Goal: Task Accomplishment & Management: Manage account settings

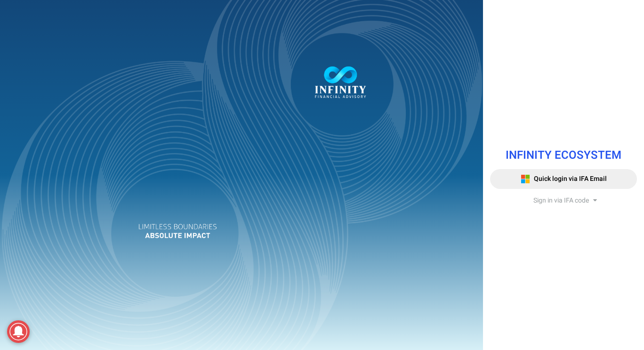
drag, startPoint x: 0, startPoint y: 0, endPoint x: 145, endPoint y: 55, distance: 154.4
click at [145, 55] on div at bounding box center [241, 175] width 483 height 350
click at [580, 200] on span "Sign in via IFA code" at bounding box center [562, 201] width 56 height 10
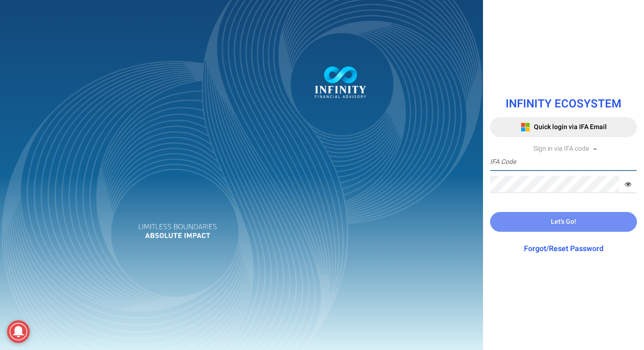
click at [567, 160] on input "text" at bounding box center [563, 162] width 147 height 17
type input "IFA0166"
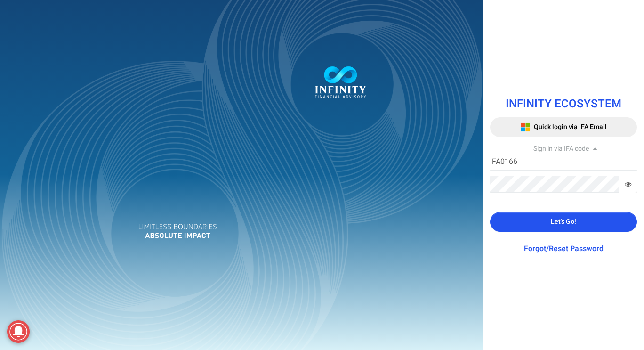
click at [583, 224] on button "Let's Go!" at bounding box center [563, 222] width 147 height 20
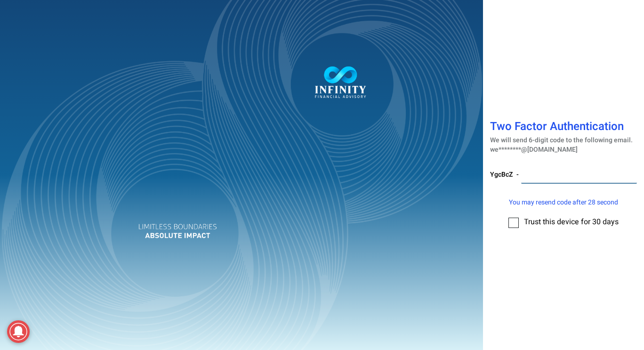
click at [608, 173] on input "number" at bounding box center [580, 174] width 116 height 17
click at [554, 171] on input "number" at bounding box center [580, 174] width 116 height 17
type input "172907"
